Goal: Answer question/provide support: Share knowledge or assist other users

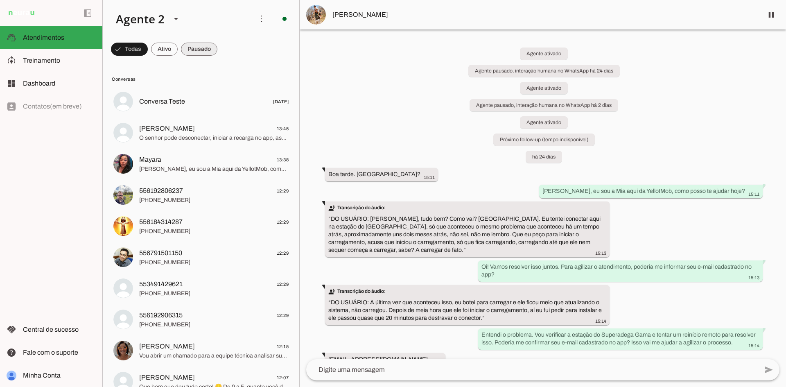
click at [148, 53] on span at bounding box center [129, 49] width 37 height 20
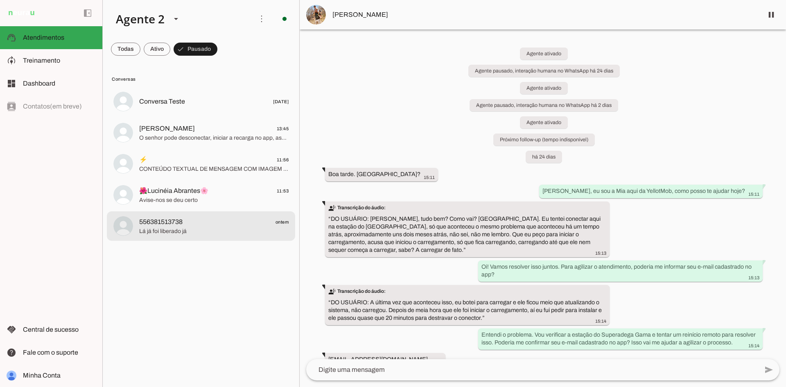
click at [189, 224] on span "556381513738 ontem" at bounding box center [213, 222] width 149 height 10
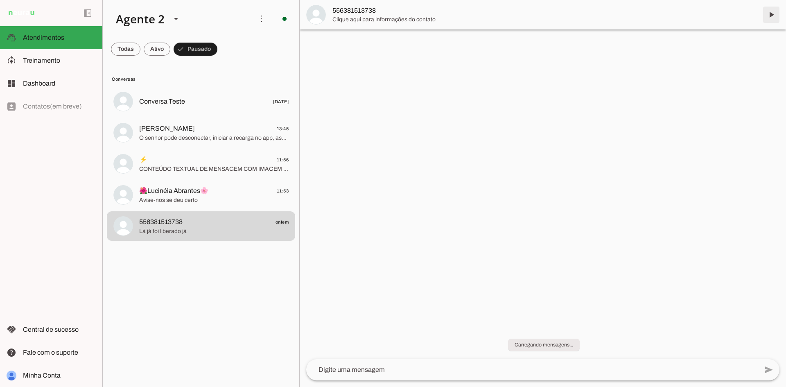
click at [771, 14] on span at bounding box center [771, 15] width 20 height 20
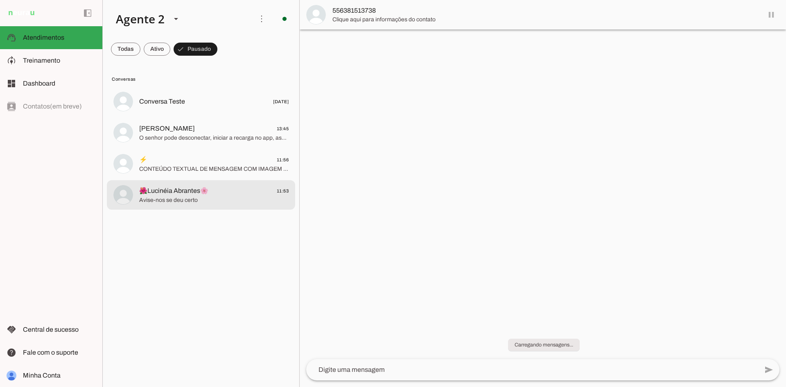
click at [213, 200] on span "Avise-nos se deu certo" at bounding box center [213, 200] width 149 height 8
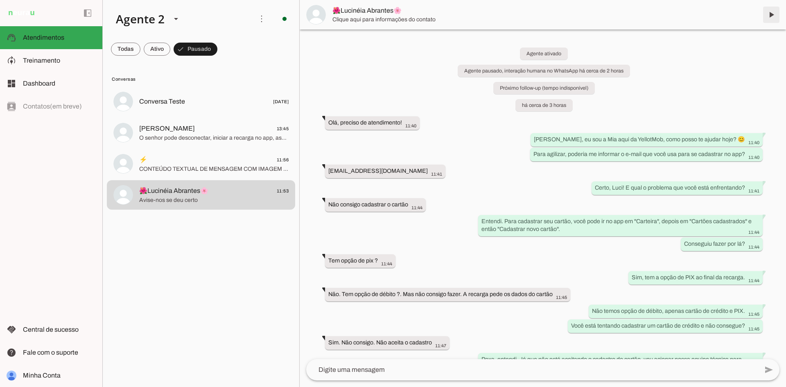
click at [771, 14] on span at bounding box center [771, 15] width 20 height 20
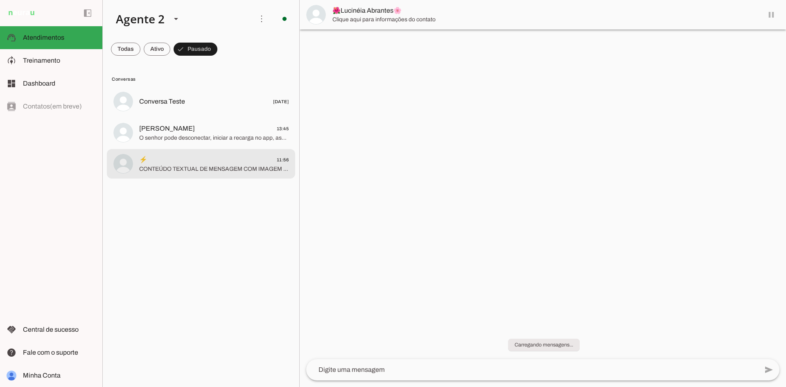
click at [201, 159] on span "⚡️ 11:56" at bounding box center [213, 160] width 149 height 10
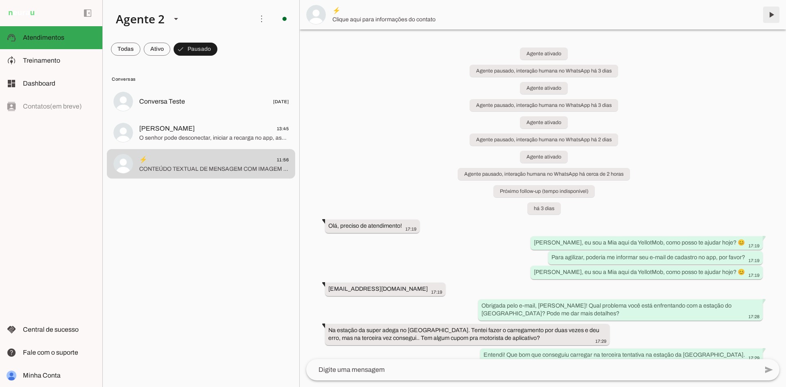
click at [768, 14] on span at bounding box center [771, 15] width 20 height 20
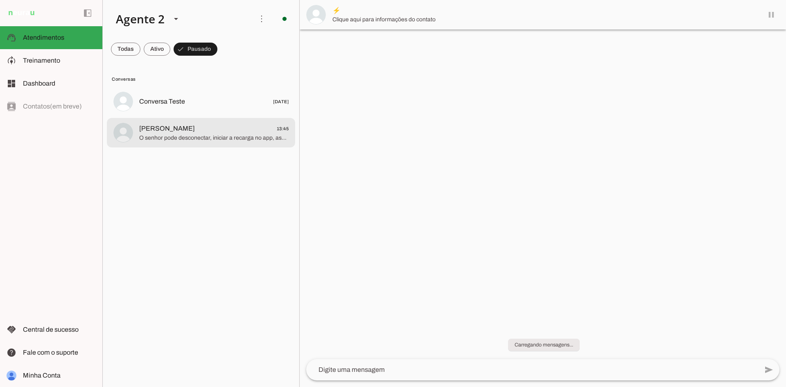
click at [220, 132] on span "[PERSON_NAME] 13:45" at bounding box center [213, 129] width 149 height 10
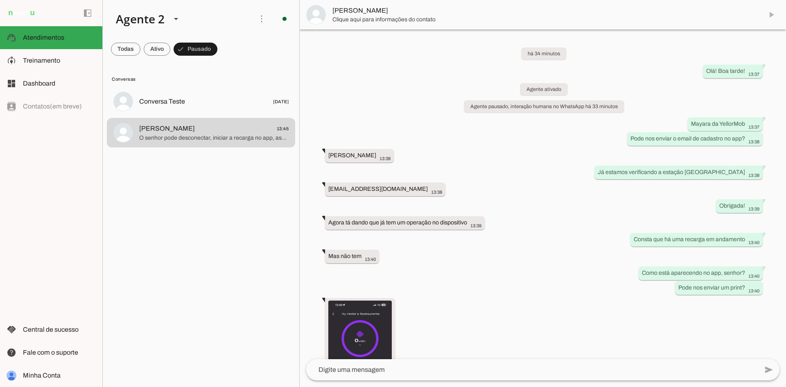
scroll to position [454, 0]
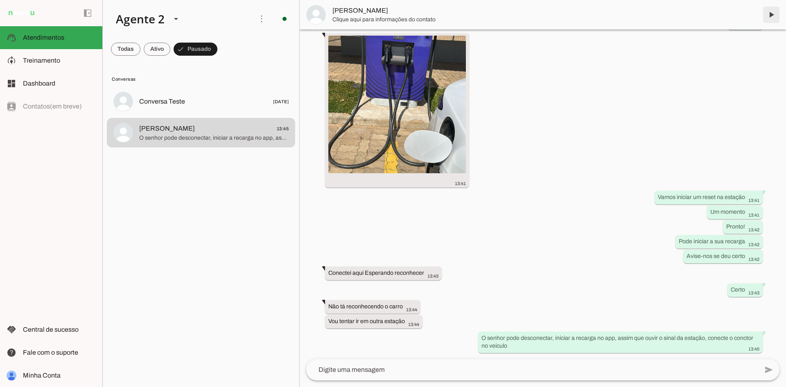
click at [771, 11] on span at bounding box center [771, 15] width 20 height 20
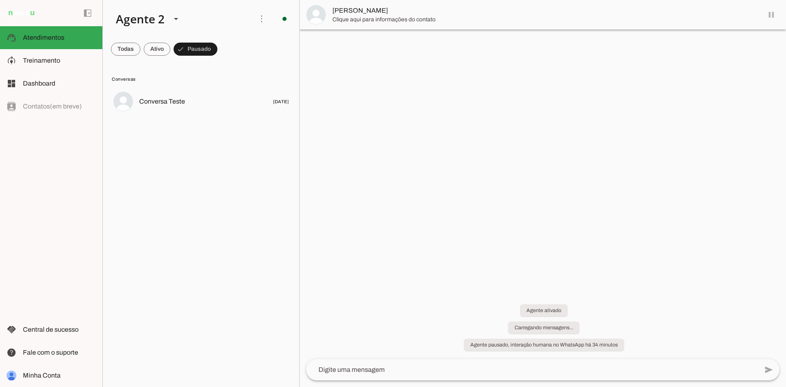
scroll to position [0, 0]
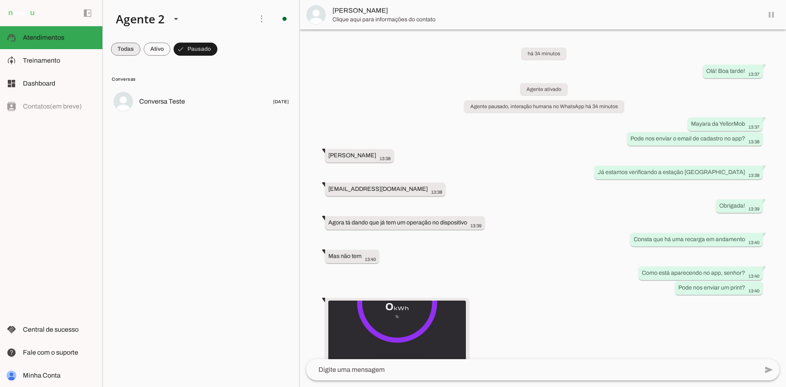
click at [129, 46] on span at bounding box center [125, 49] width 29 height 20
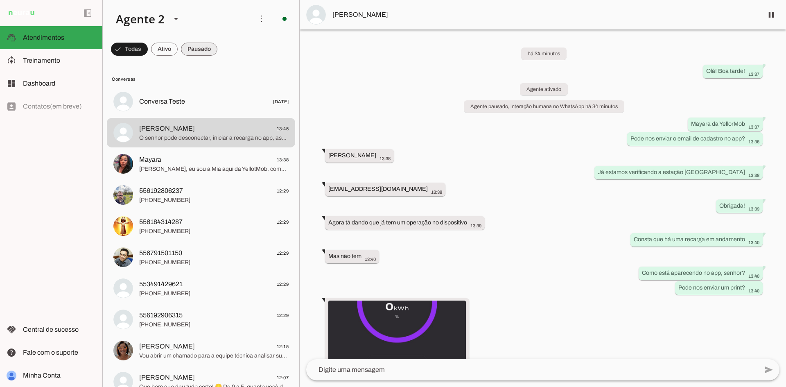
click at [148, 55] on span at bounding box center [129, 49] width 37 height 20
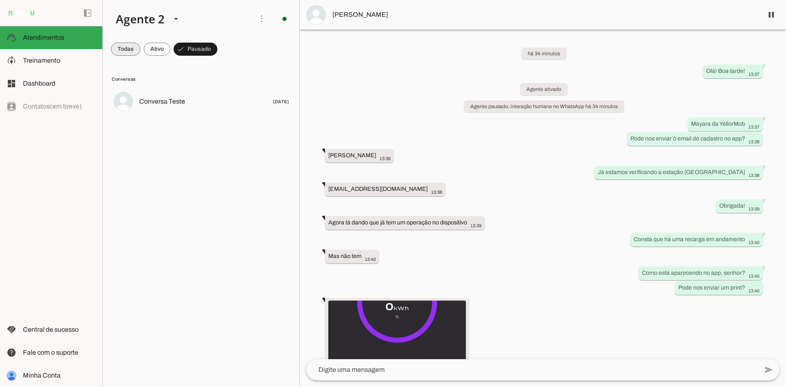
click at [123, 48] on span at bounding box center [125, 49] width 29 height 20
